Goal: Information Seeking & Learning: Learn about a topic

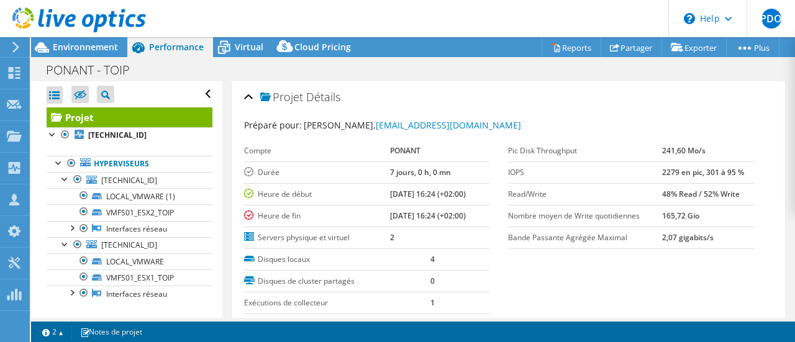
select select "USD"
click at [57, 44] on span "Environnement" at bounding box center [85, 47] width 65 height 12
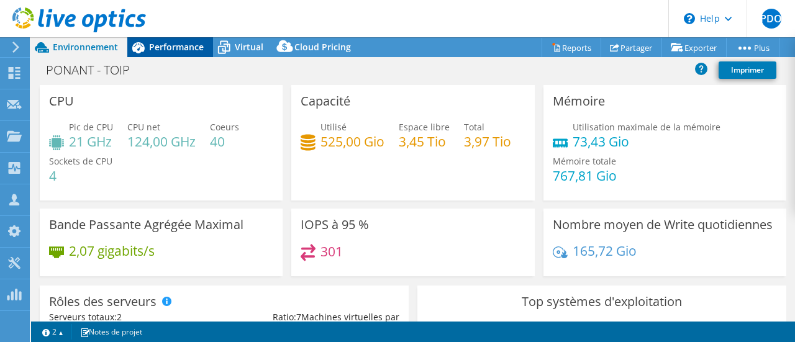
click at [143, 45] on icon at bounding box center [138, 47] width 12 height 11
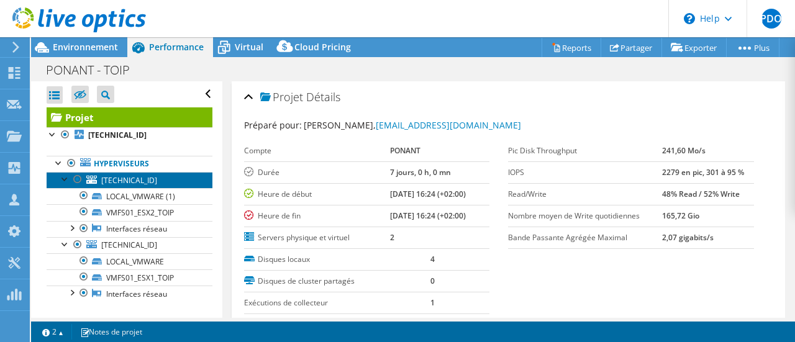
click at [119, 183] on span "10.80.6.102" at bounding box center [129, 180] width 56 height 11
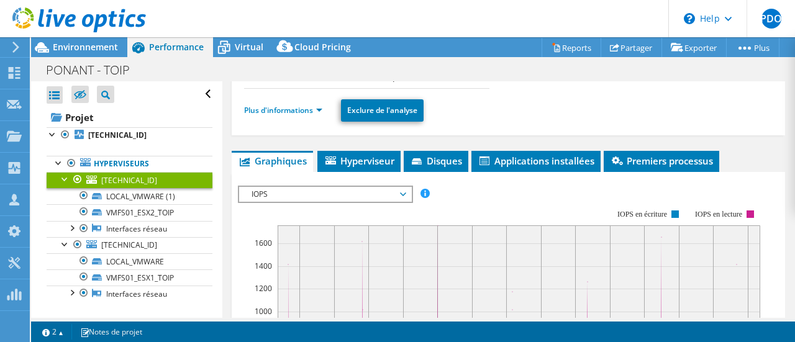
scroll to position [186, 0]
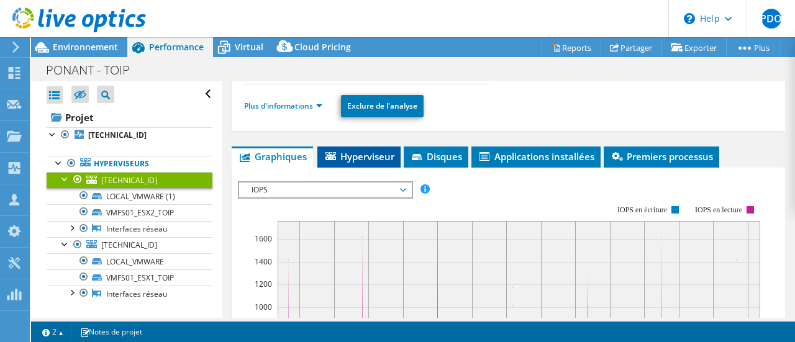
click at [330, 153] on icon at bounding box center [330, 156] width 11 height 8
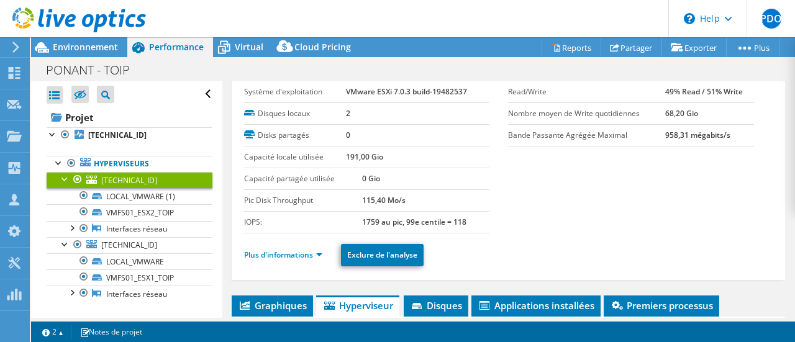
scroll to position [0, 0]
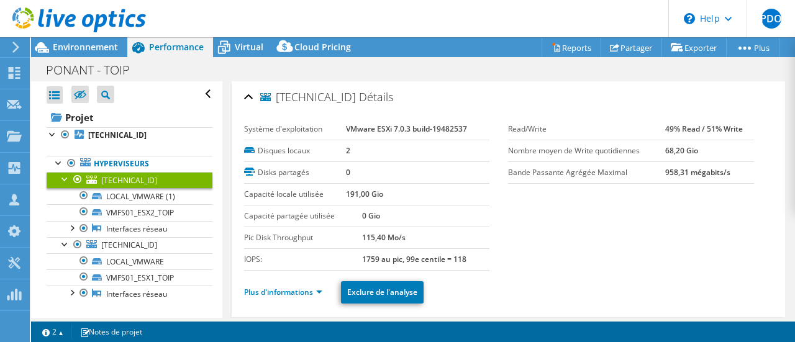
click at [14, 48] on icon at bounding box center [15, 47] width 9 height 11
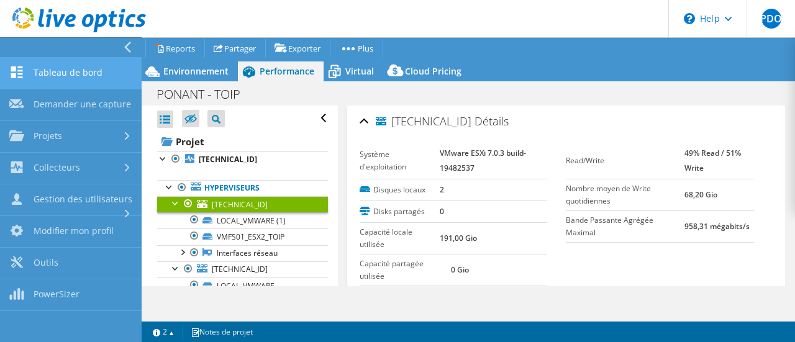
click at [101, 73] on link "Tableau de bord" at bounding box center [71, 74] width 142 height 32
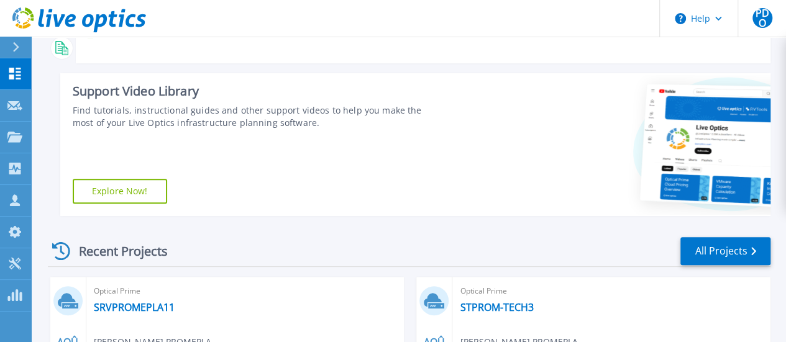
scroll to position [139, 0]
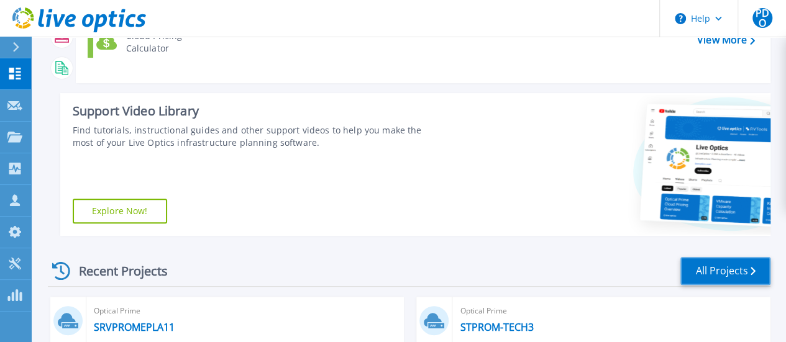
click at [727, 273] on link "All Projects" at bounding box center [725, 271] width 90 height 28
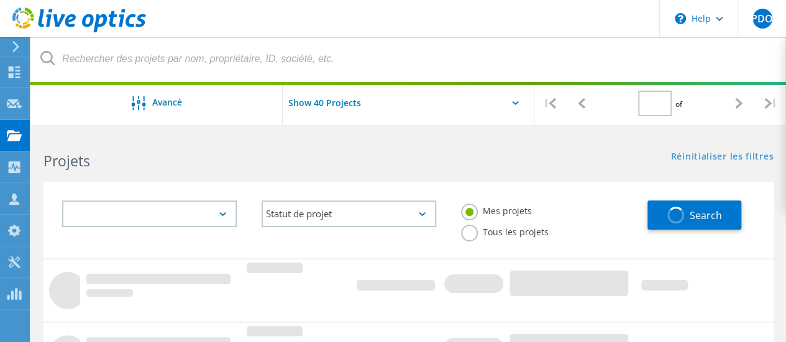
type input "1"
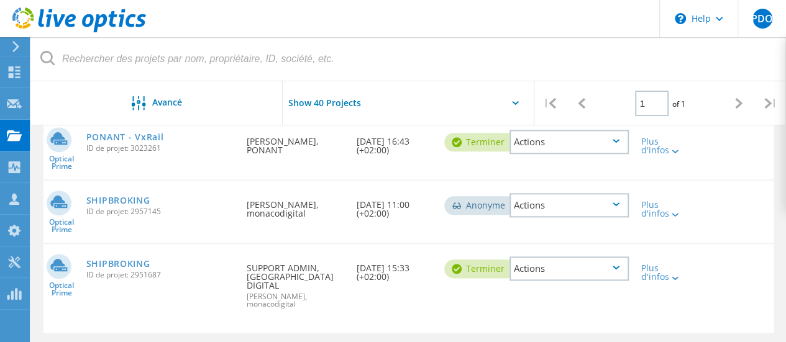
scroll to position [621, 0]
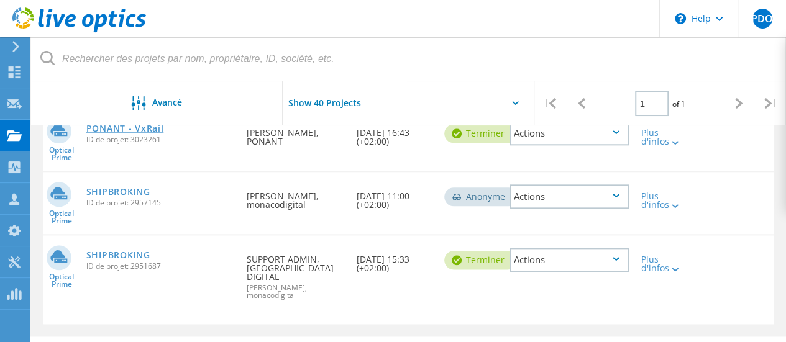
click at [116, 129] on link "PONANT - VxRail" at bounding box center [125, 128] width 78 height 9
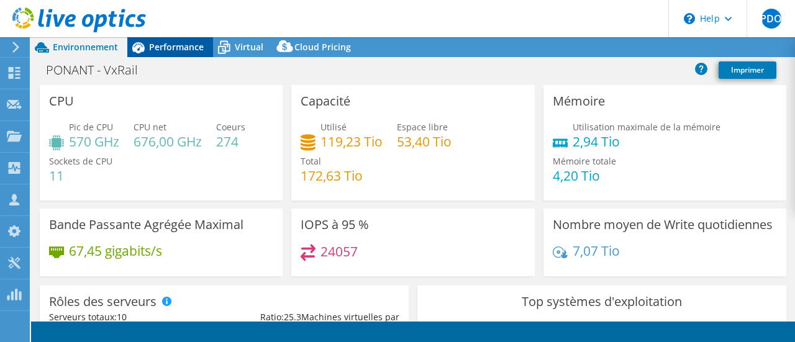
select select "USD"
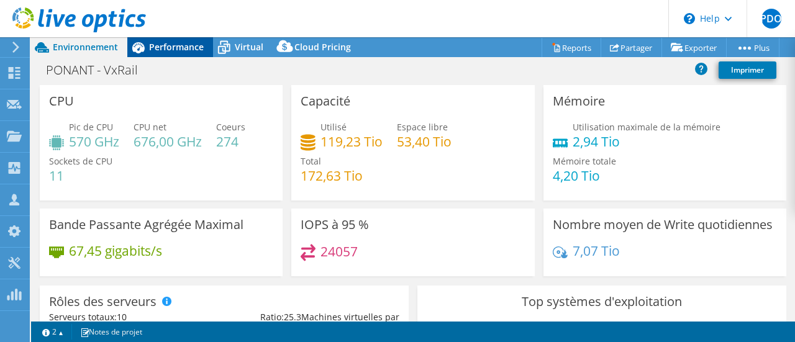
click at [168, 47] on span "Performance" at bounding box center [176, 47] width 55 height 12
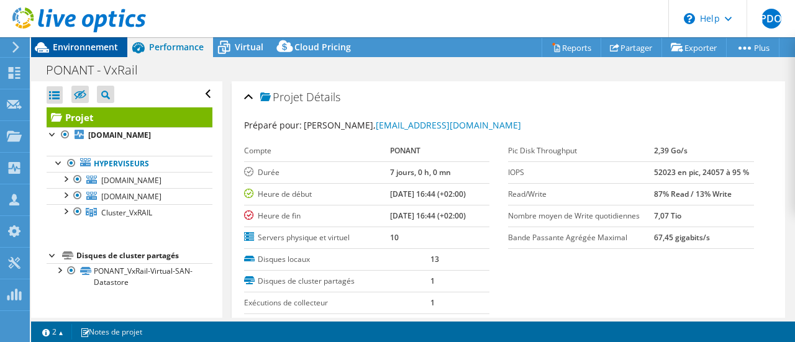
click at [92, 48] on span "Environnement" at bounding box center [85, 47] width 65 height 12
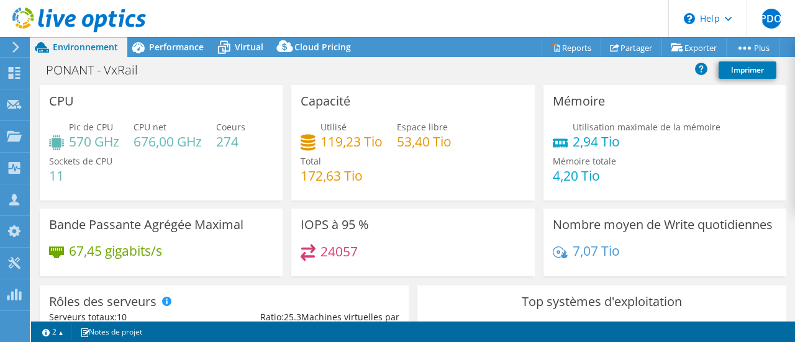
click at [181, 37] on header "PDO Membre de l'équipe Patrick DE OLIVEIRA patrick.deoliveira@monacodigital.mc …" at bounding box center [397, 18] width 795 height 37
click at [166, 40] on div "Performance" at bounding box center [170, 47] width 86 height 20
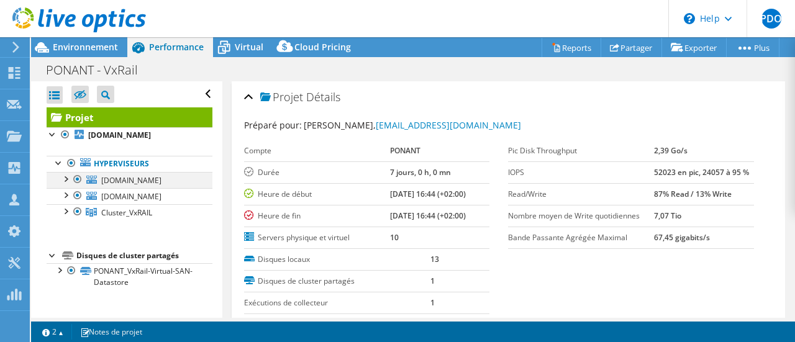
click at [62, 178] on div at bounding box center [65, 178] width 12 height 12
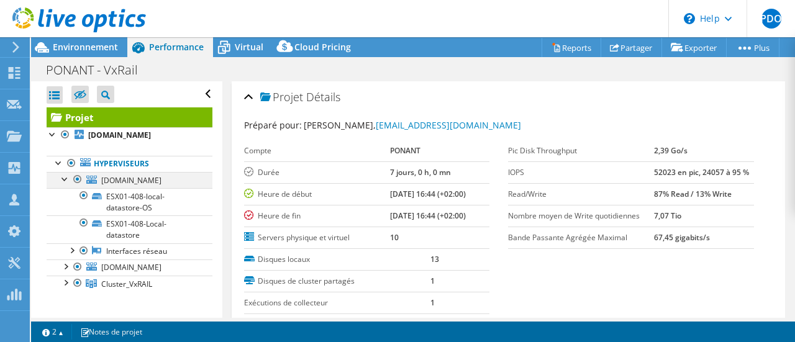
click at [61, 175] on div at bounding box center [65, 178] width 12 height 12
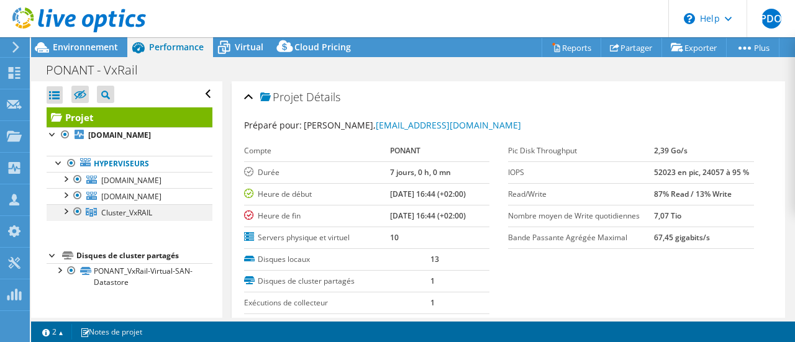
click at [67, 217] on div at bounding box center [65, 210] width 12 height 12
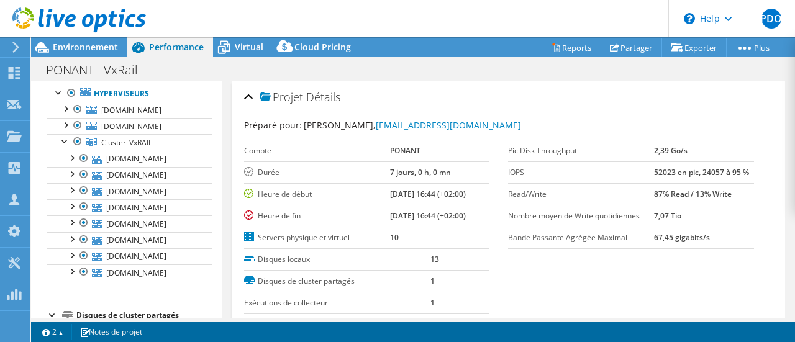
scroll to position [71, 0]
click at [67, 122] on div at bounding box center [65, 123] width 12 height 12
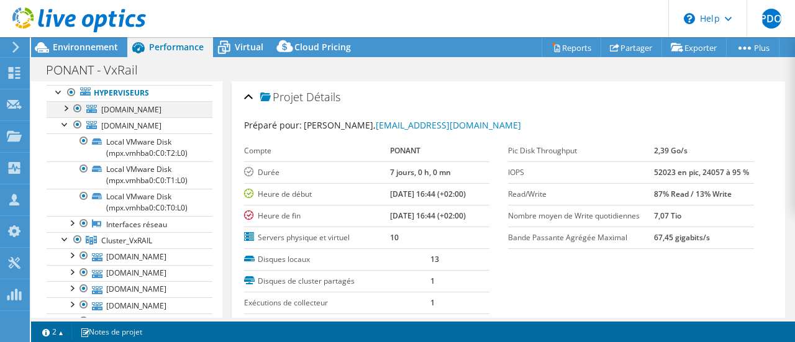
click at [70, 108] on div at bounding box center [65, 107] width 12 height 12
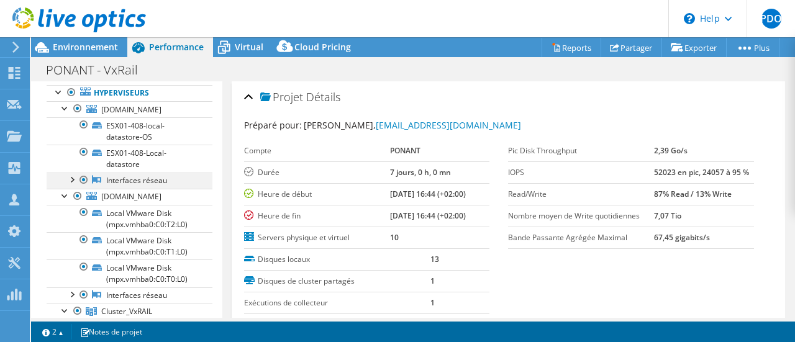
click at [65, 194] on div at bounding box center [65, 195] width 12 height 12
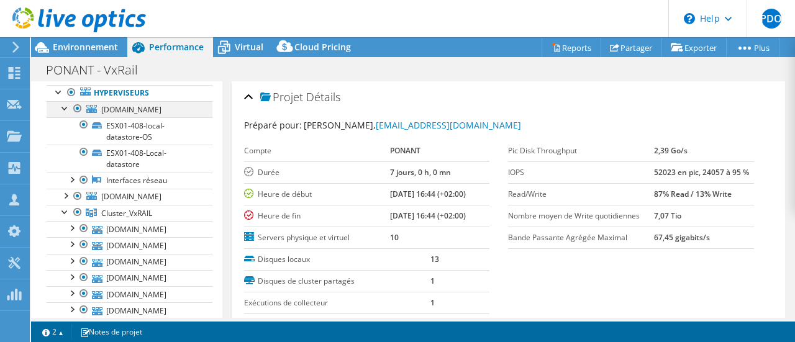
click at [66, 111] on div at bounding box center [65, 107] width 12 height 12
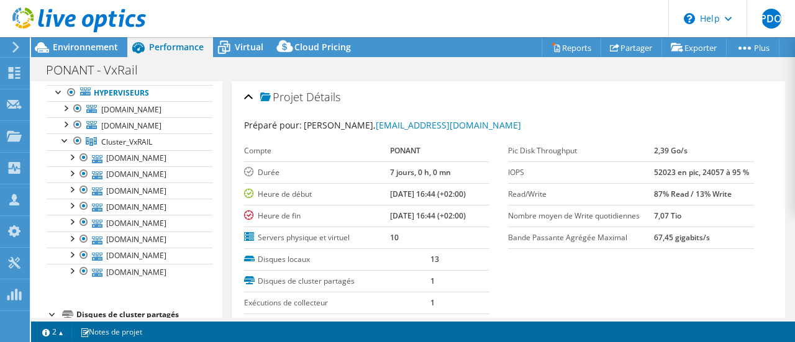
click at [420, 19] on header "PDO Membre de l'équipe Patrick DE OLIVEIRA patrick.deoliveira@monacodigital.mc …" at bounding box center [397, 18] width 795 height 37
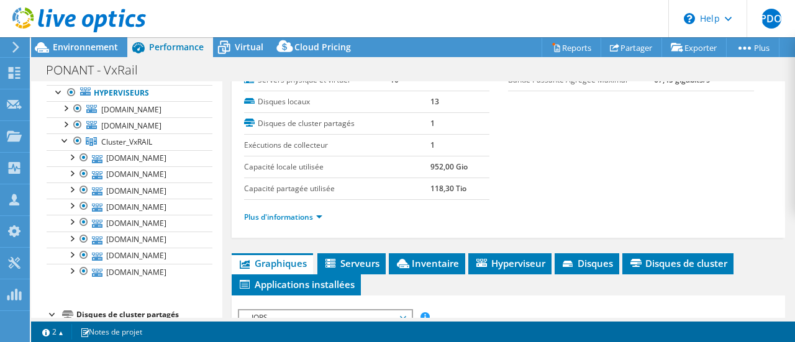
scroll to position [0, 0]
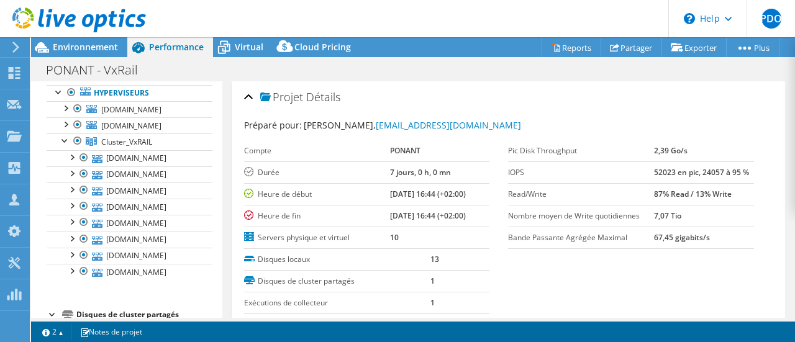
click at [487, 96] on div "Projet Détails" at bounding box center [508, 97] width 529 height 27
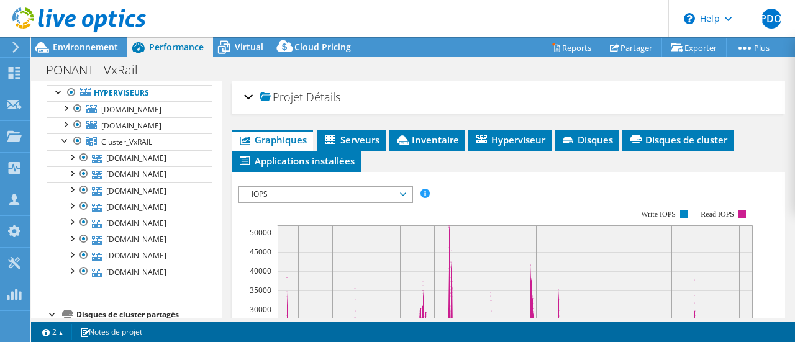
click at [292, 104] on h2 "Projet Détails" at bounding box center [292, 96] width 96 height 25
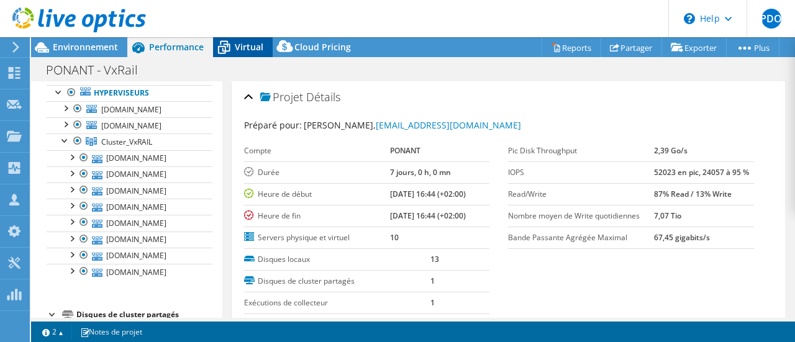
click at [234, 52] on icon at bounding box center [224, 48] width 22 height 22
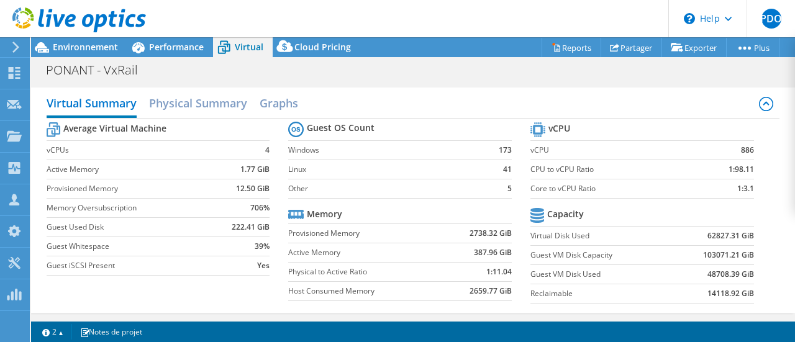
drag, startPoint x: 15, startPoint y: 47, endPoint x: 503, endPoint y: 178, distance: 505.1
click at [15, 47] on icon at bounding box center [15, 47] width 9 height 11
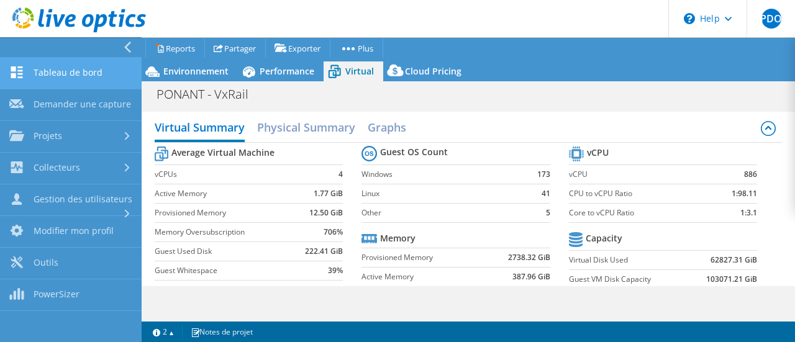
click at [67, 75] on link "Tableau de bord" at bounding box center [71, 74] width 142 height 32
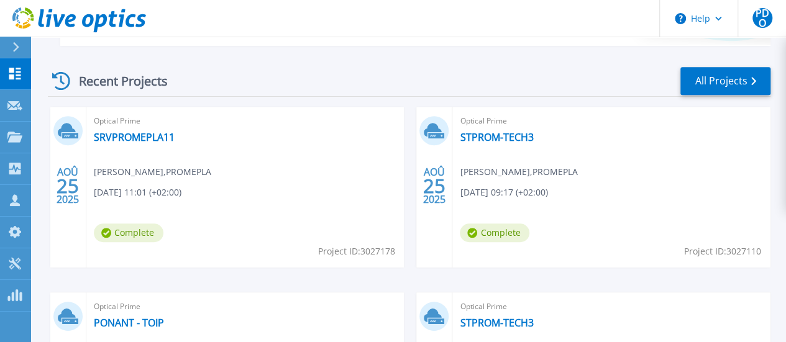
scroll to position [201, 0]
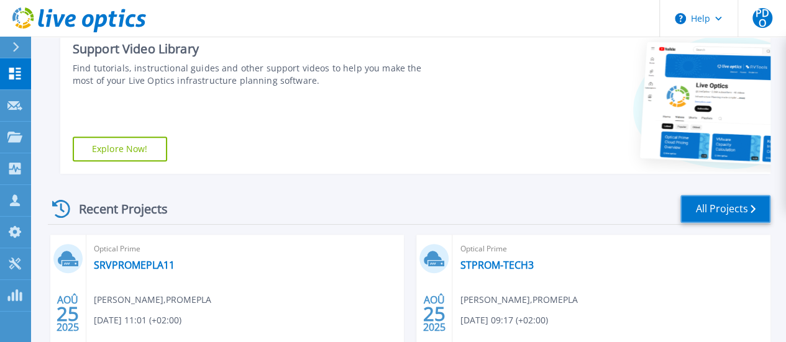
click at [728, 210] on link "All Projects" at bounding box center [725, 209] width 90 height 28
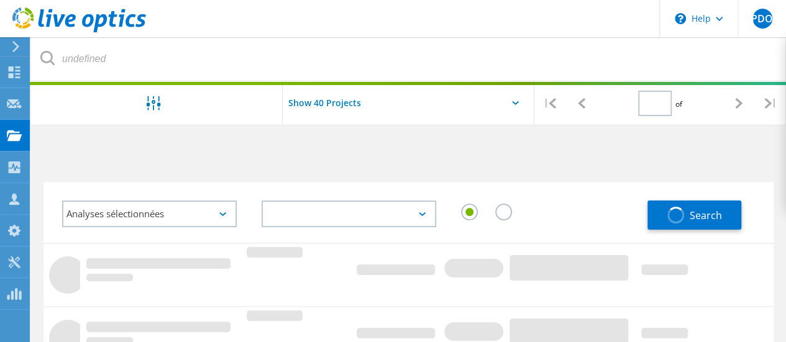
type input "1"
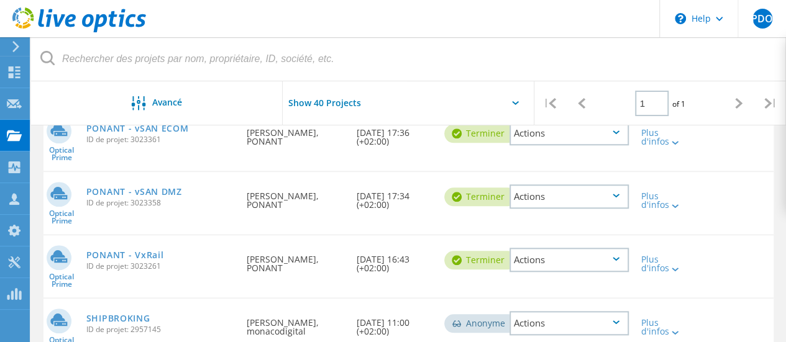
scroll to position [559, 0]
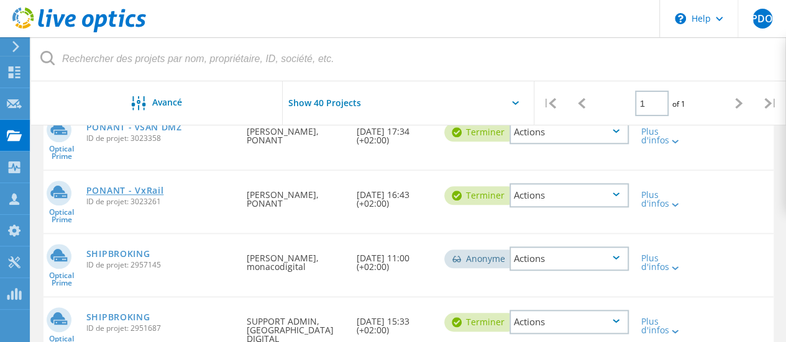
click at [138, 189] on link "PONANT - VxRail" at bounding box center [125, 190] width 78 height 9
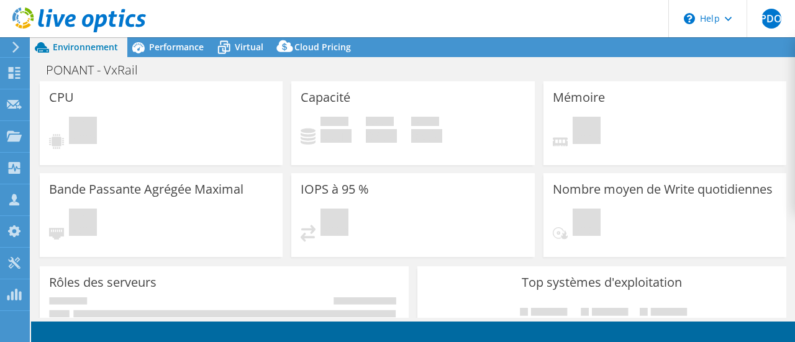
select select "USD"
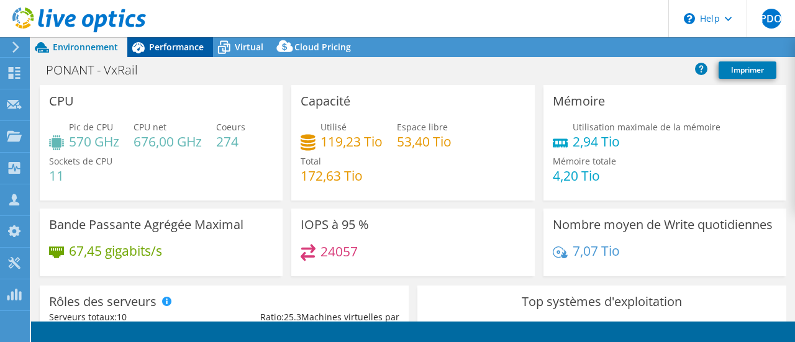
click at [168, 48] on span "Performance" at bounding box center [176, 47] width 55 height 12
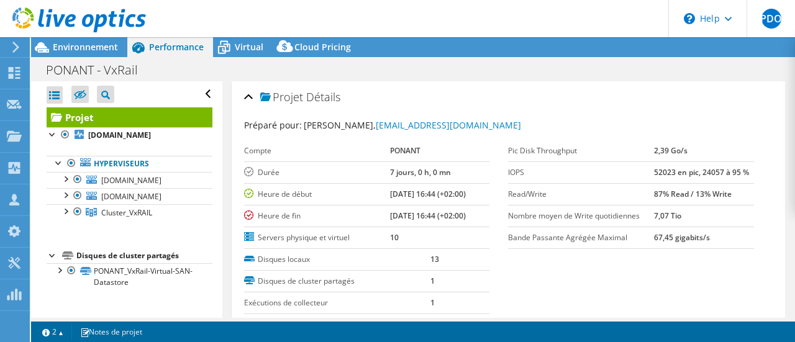
click at [181, 47] on span "Performance" at bounding box center [176, 47] width 55 height 12
click at [62, 217] on div at bounding box center [65, 210] width 12 height 12
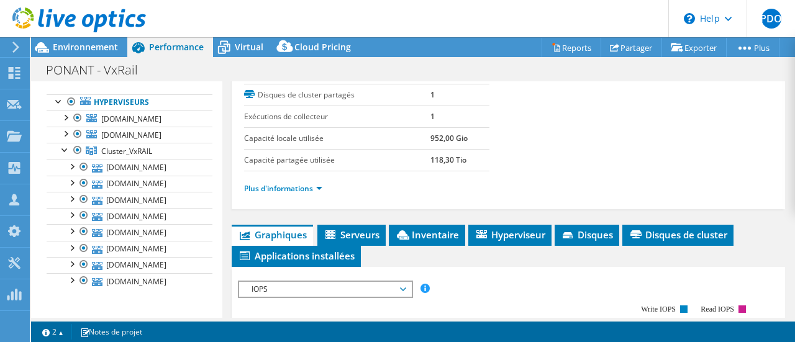
scroll to position [73, 0]
